Goal: Transaction & Acquisition: Obtain resource

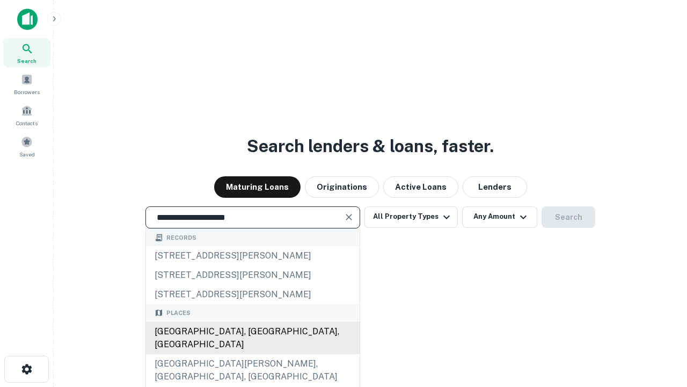
click at [252, 354] on div "[GEOGRAPHIC_DATA], [GEOGRAPHIC_DATA], [GEOGRAPHIC_DATA]" at bounding box center [253, 338] width 214 height 32
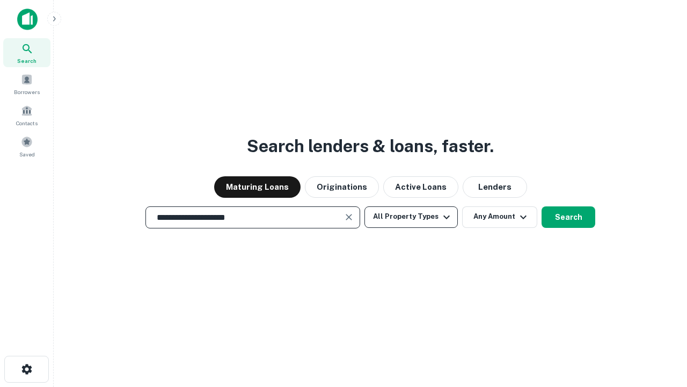
type input "**********"
click at [411, 216] on button "All Property Types" at bounding box center [411, 216] width 93 height 21
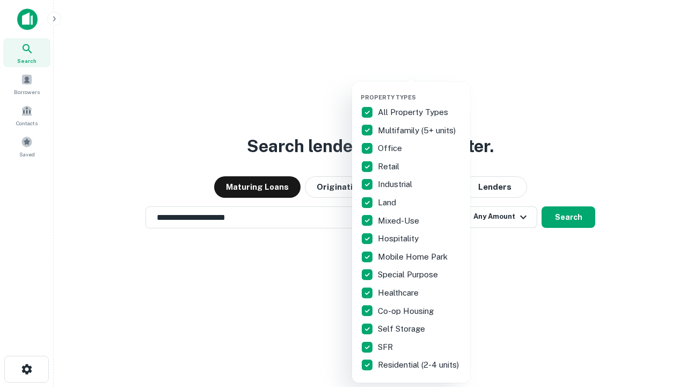
click at [420, 90] on button "button" at bounding box center [420, 90] width 118 height 1
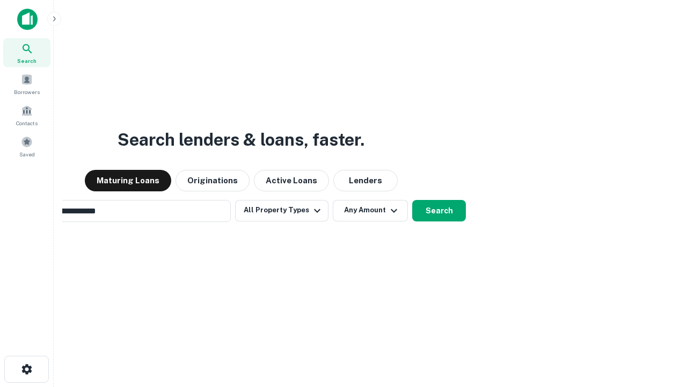
scroll to position [17, 0]
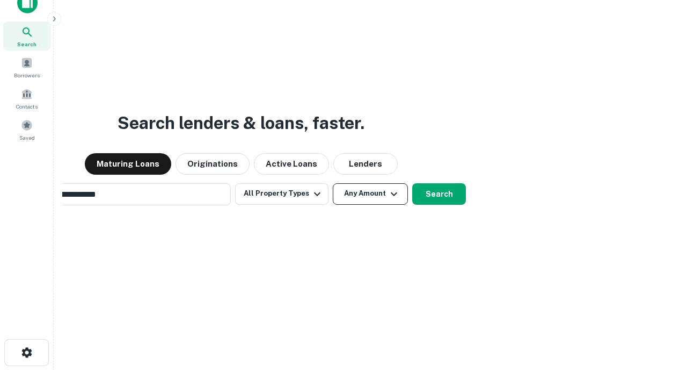
click at [333, 183] on button "Any Amount" at bounding box center [370, 193] width 75 height 21
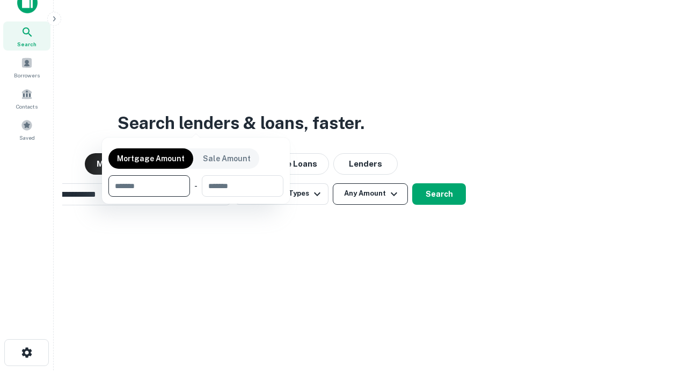
scroll to position [17, 0]
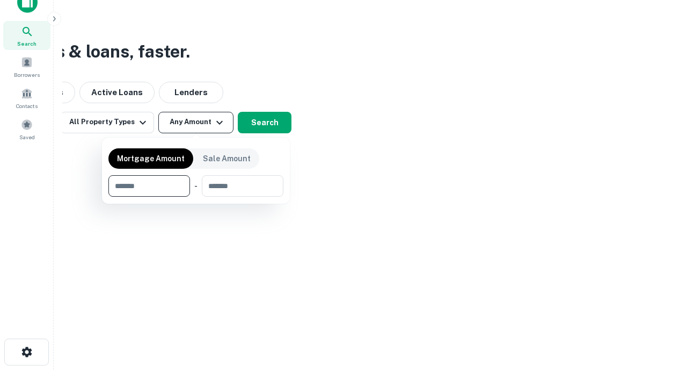
type input "*******"
click at [196, 197] on button "button" at bounding box center [195, 197] width 175 height 1
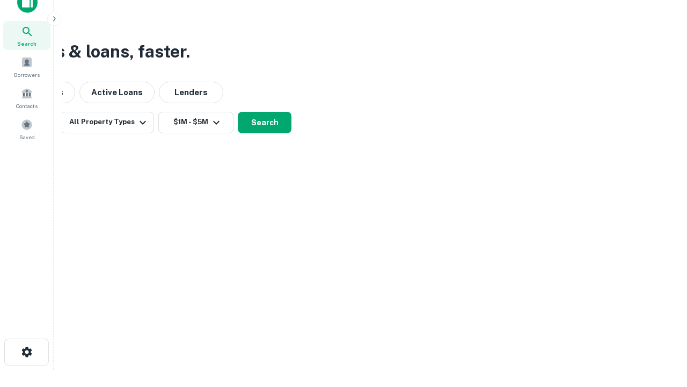
scroll to position [17, 0]
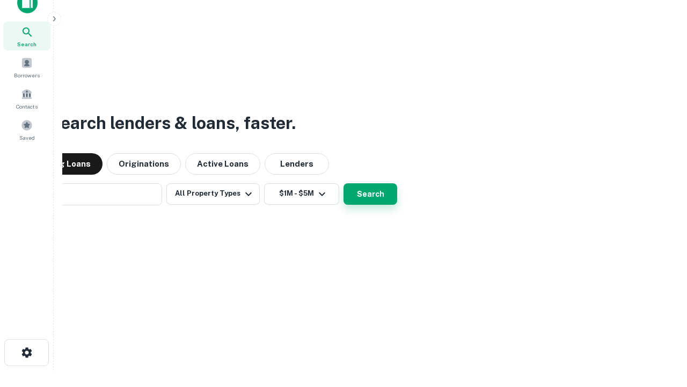
click at [344, 183] on button "Search" at bounding box center [371, 193] width 54 height 21
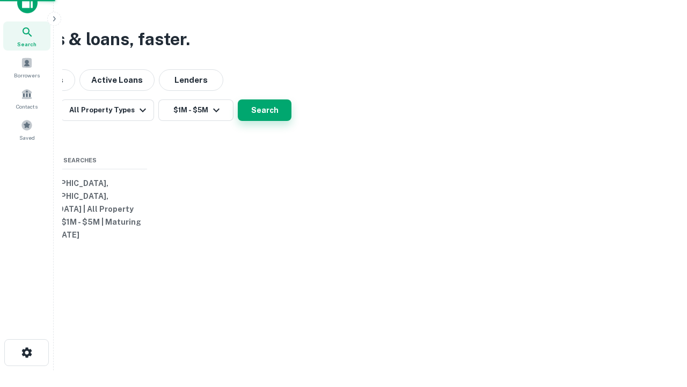
scroll to position [17, 0]
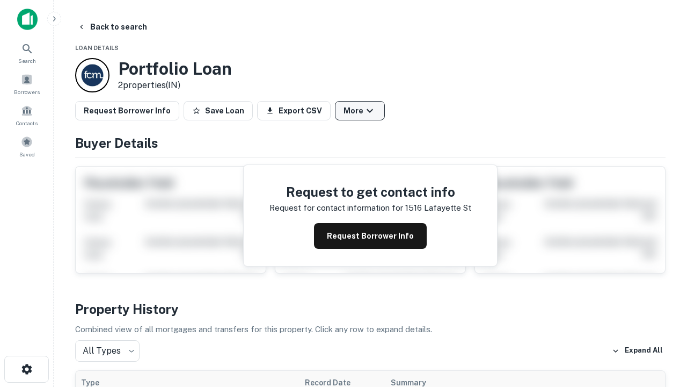
click at [360, 111] on button "More" at bounding box center [360, 110] width 50 height 19
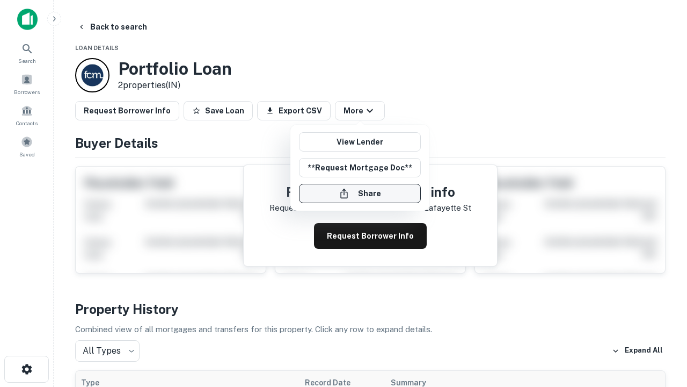
click at [360, 193] on button "Share" at bounding box center [360, 193] width 122 height 19
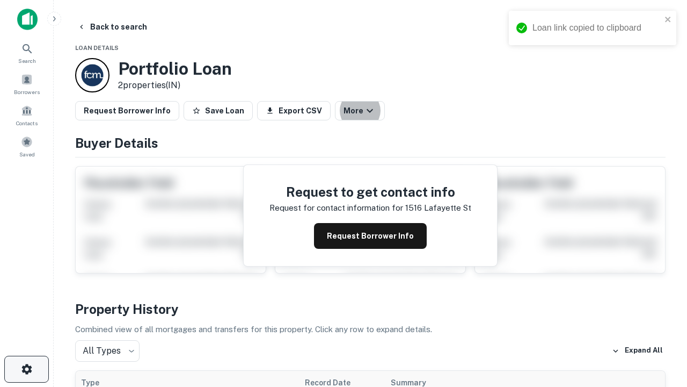
click at [26, 369] on icon "button" at bounding box center [26, 368] width 13 height 13
